Goal: Task Accomplishment & Management: Use online tool/utility

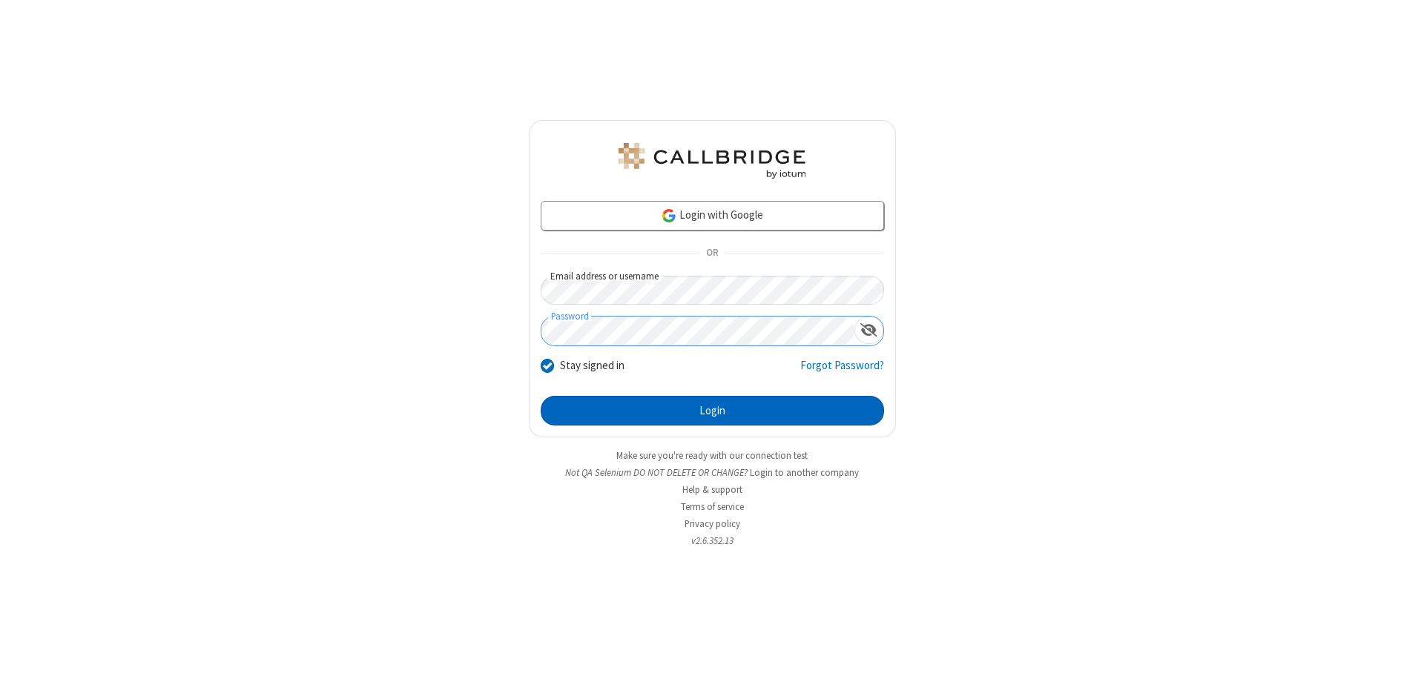
click at [712, 411] on button "Login" at bounding box center [712, 411] width 343 height 30
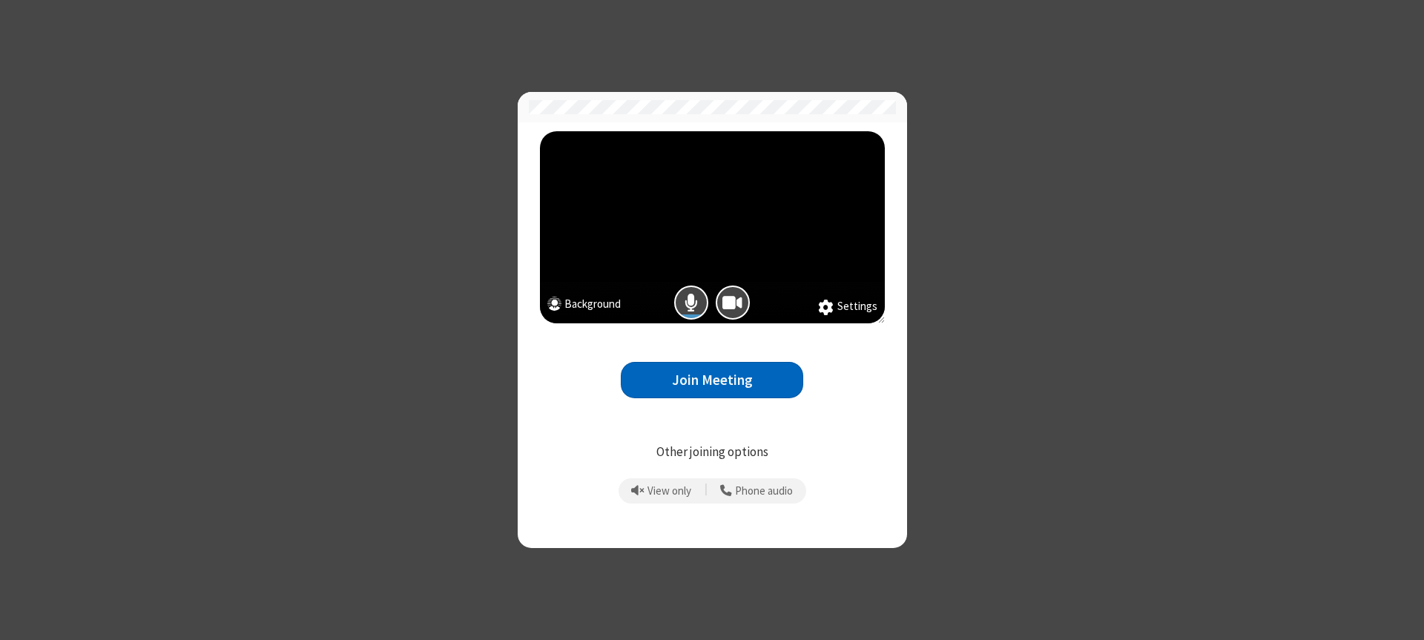
click at [712, 380] on button "Join Meeting" at bounding box center [712, 380] width 182 height 36
